Goal: Information Seeking & Learning: Check status

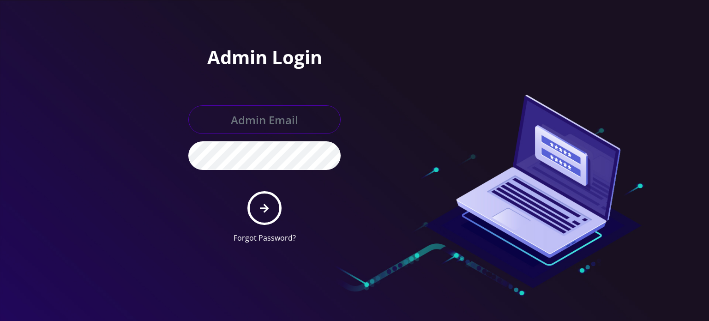
type input "[EMAIL_ADDRESS][DOMAIN_NAME]"
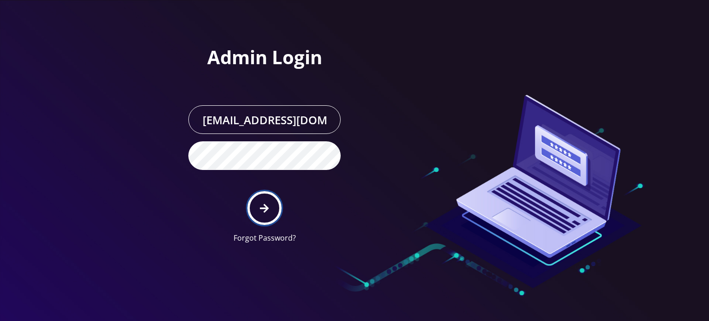
drag, startPoint x: 0, startPoint y: 0, endPoint x: 262, endPoint y: 208, distance: 334.7
click at [262, 208] on icon "submit" at bounding box center [264, 208] width 9 height 10
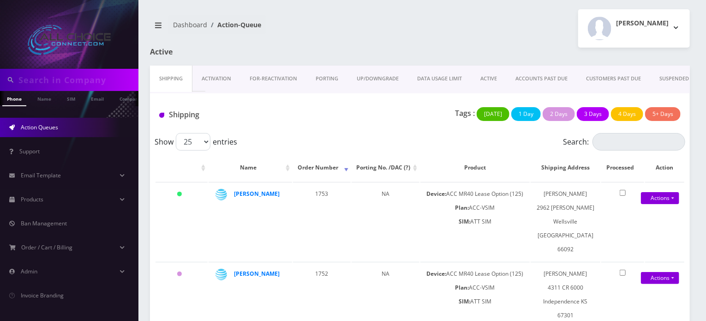
click at [46, 78] on input "text" at bounding box center [77, 80] width 118 height 18
paste input "Kaleyah"
type input "Kaleyah"
click at [46, 96] on link "Name" at bounding box center [44, 98] width 23 height 15
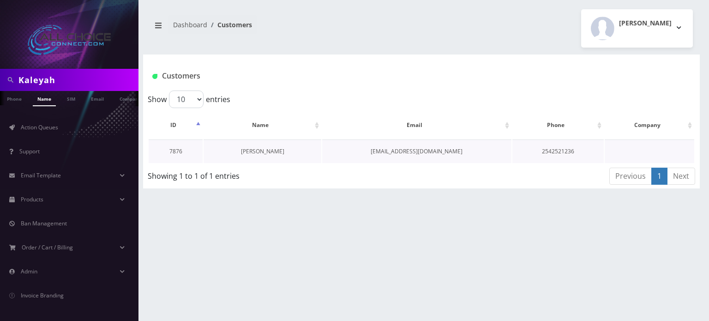
click at [266, 151] on link "[PERSON_NAME]" at bounding box center [262, 151] width 43 height 8
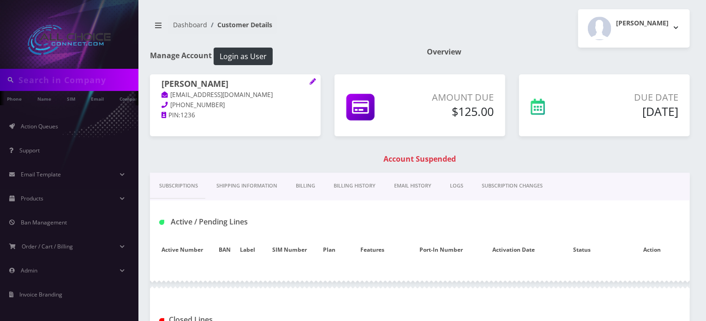
type input "Kaleyah"
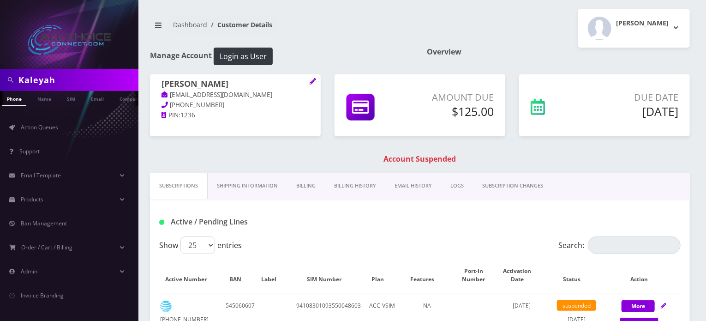
click at [364, 182] on link "Billing History" at bounding box center [355, 186] width 60 height 26
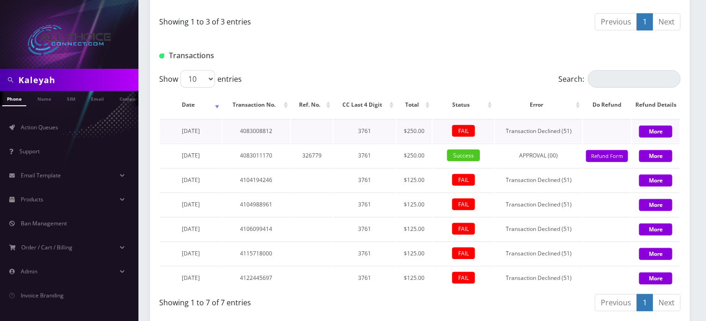
scroll to position [434, 0]
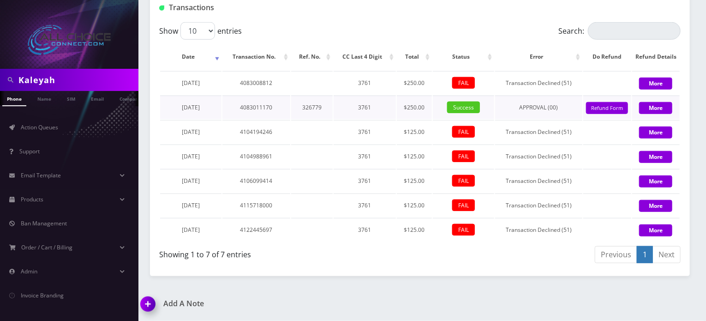
click at [306, 108] on td "326779" at bounding box center [312, 108] width 42 height 24
click at [257, 110] on td "4083011170" at bounding box center [256, 108] width 68 height 24
click at [317, 108] on td "326779" at bounding box center [312, 108] width 42 height 24
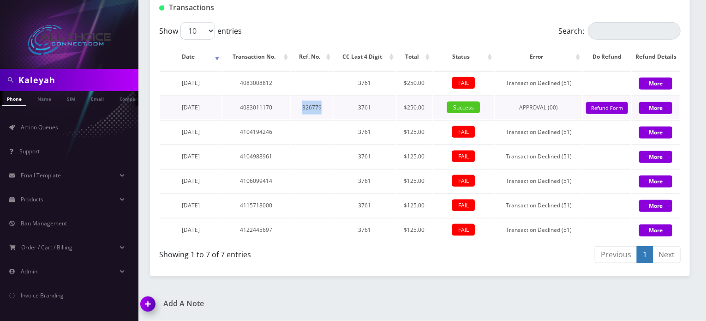
click at [317, 108] on td "326779" at bounding box center [312, 108] width 42 height 24
click at [363, 109] on td "3761" at bounding box center [365, 108] width 62 height 24
click at [406, 108] on td "$250.00" at bounding box center [414, 108] width 35 height 24
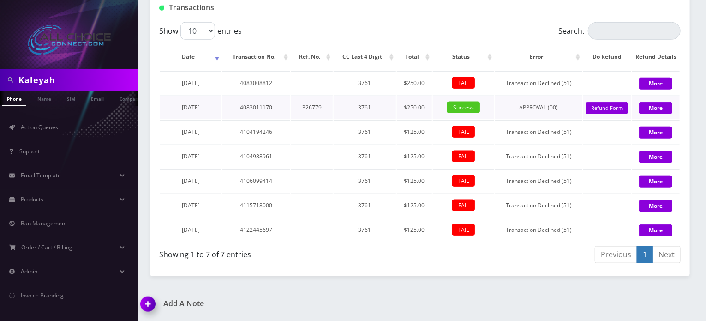
click at [362, 109] on td "3761" at bounding box center [365, 108] width 62 height 24
click at [425, 107] on td "$250.00" at bounding box center [414, 108] width 35 height 24
click at [420, 107] on td "$250.00" at bounding box center [414, 108] width 35 height 24
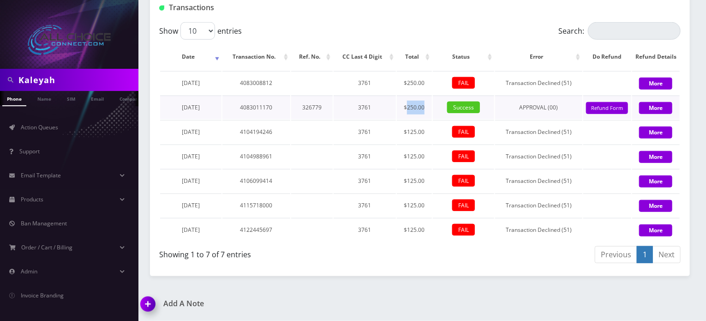
click at [420, 107] on td "$250.00" at bounding box center [414, 108] width 35 height 24
click at [367, 108] on td "3761" at bounding box center [365, 108] width 62 height 24
click at [363, 85] on td "3761" at bounding box center [365, 83] width 62 height 24
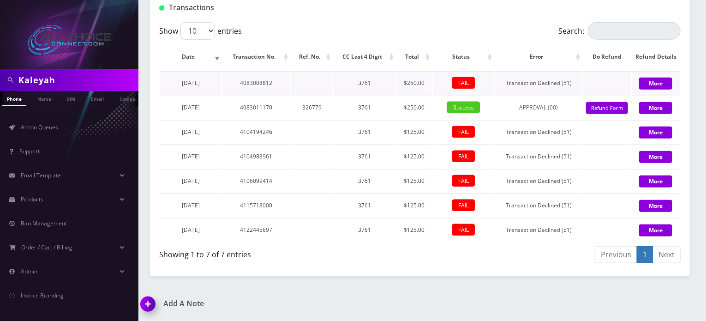
click at [406, 84] on td "$250.00" at bounding box center [414, 83] width 35 height 24
click at [415, 84] on td "$250.00" at bounding box center [414, 83] width 35 height 24
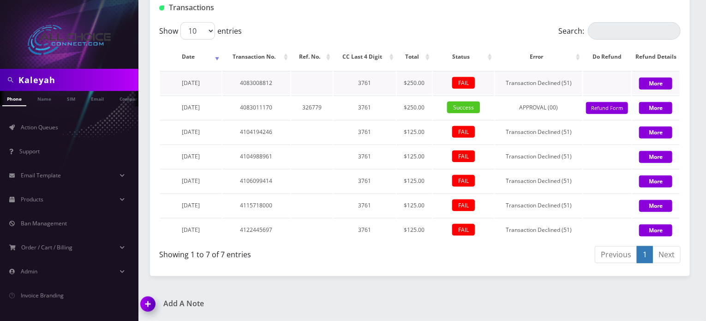
click at [369, 85] on td "3761" at bounding box center [365, 83] width 62 height 24
click at [421, 83] on td "$250.00" at bounding box center [414, 83] width 35 height 24
click at [368, 84] on td "3761" at bounding box center [365, 83] width 62 height 24
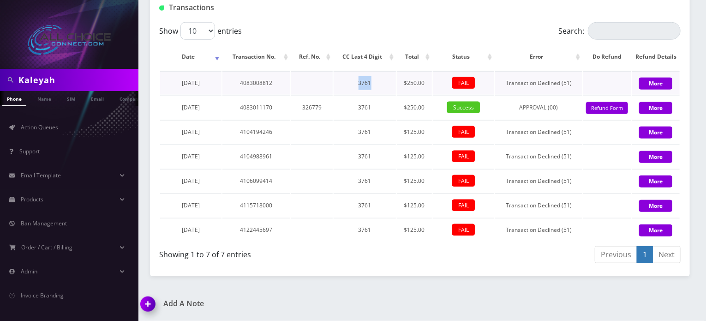
click at [368, 84] on td "3761" at bounding box center [365, 83] width 62 height 24
click at [411, 83] on td "$250.00" at bounding box center [414, 83] width 35 height 24
click at [358, 86] on td "3761" at bounding box center [365, 83] width 62 height 24
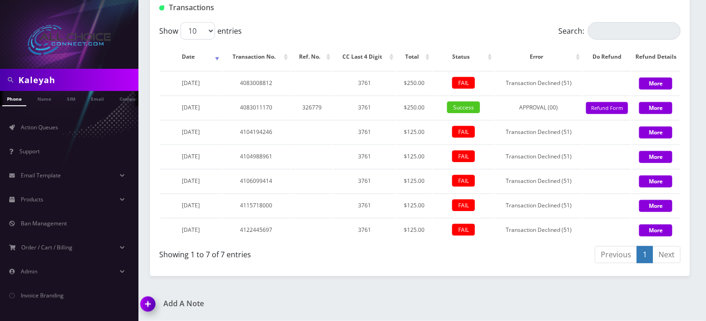
click at [361, 31] on div "Show 10 25 50 100 entries" at bounding box center [354, 31] width 391 height 18
click at [413, 84] on td "$250.00" at bounding box center [414, 83] width 35 height 24
click at [368, 85] on td "3761" at bounding box center [365, 83] width 62 height 24
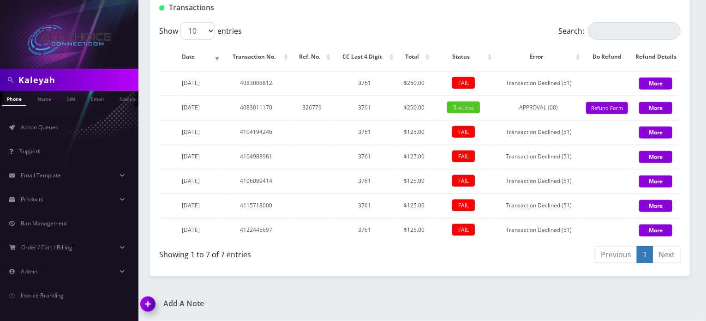
click at [374, 15] on div at bounding box center [509, 7] width 357 height 15
click at [367, 84] on td "3761" at bounding box center [365, 83] width 62 height 24
click at [403, 83] on td "$250.00" at bounding box center [414, 83] width 35 height 24
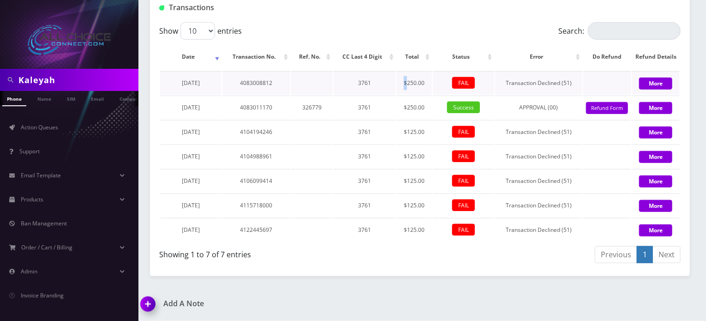
click at [408, 83] on td "$250.00" at bounding box center [414, 83] width 35 height 24
click at [383, 15] on div at bounding box center [509, 7] width 357 height 15
click at [354, 24] on div "Show 10 25 50 100 entries" at bounding box center [354, 31] width 391 height 18
